Goal: Find specific page/section: Find specific page/section

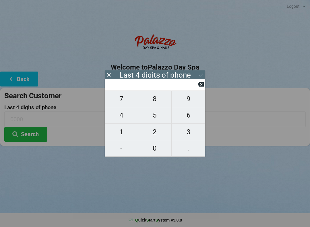
click at [158, 148] on span "0" at bounding box center [155, 148] width 33 height 12
type input "0___"
click at [123, 115] on span "4" at bounding box center [121, 115] width 33 height 12
type input "04__"
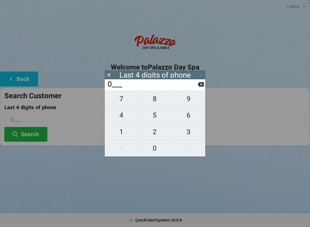
type input "04__"
click at [154, 133] on span "2" at bounding box center [155, 132] width 33 height 12
type input "042_"
click at [125, 118] on span "4" at bounding box center [121, 115] width 33 height 12
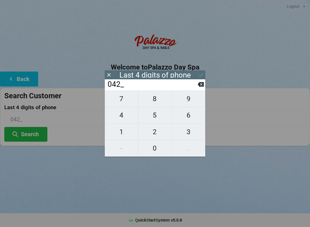
type input "0424"
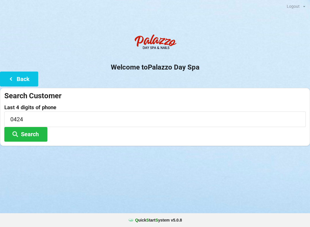
click at [36, 129] on button "Search" at bounding box center [25, 134] width 43 height 15
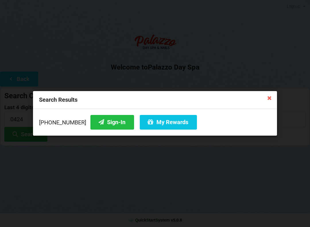
click at [105, 120] on button "Sign-In" at bounding box center [113, 122] width 44 height 15
